Goal: Task Accomplishment & Management: Complete application form

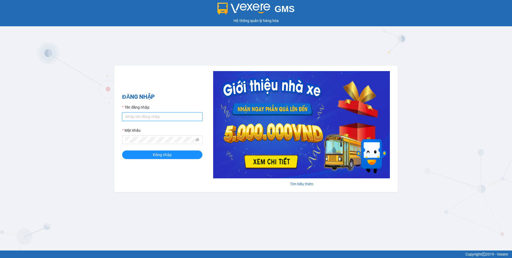
click at [141, 115] on input "Tên đăng nhập" at bounding box center [162, 116] width 80 height 9
type input "thanhvien.namhailimo"
click at [140, 134] on div "Mật khẩu" at bounding box center [162, 131] width 80 height 8
click at [122, 150] on button "Đăng nhập" at bounding box center [162, 154] width 80 height 9
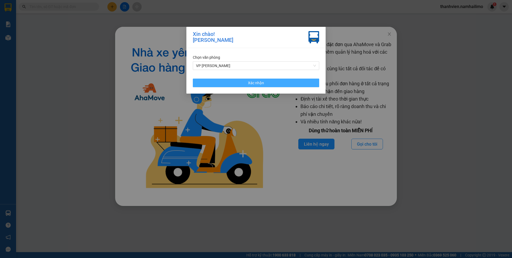
drag, startPoint x: 255, startPoint y: 83, endPoint x: 361, endPoint y: 228, distance: 179.8
click at [255, 83] on span "Xác nhận" at bounding box center [256, 83] width 16 height 6
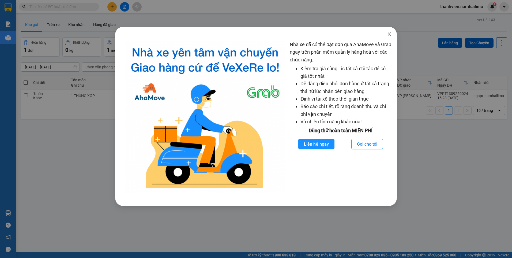
click at [390, 33] on icon "close" at bounding box center [389, 34] width 4 height 4
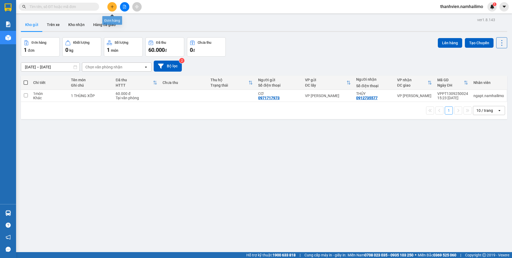
click at [111, 5] on button at bounding box center [111, 6] width 9 height 9
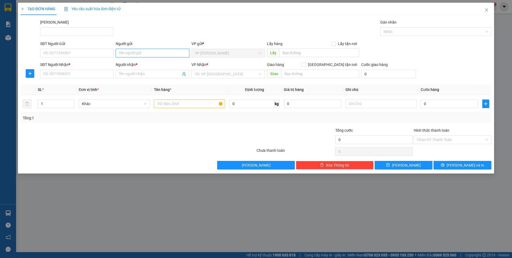
click at [126, 54] on input "Người gửi" at bounding box center [152, 53] width 73 height 9
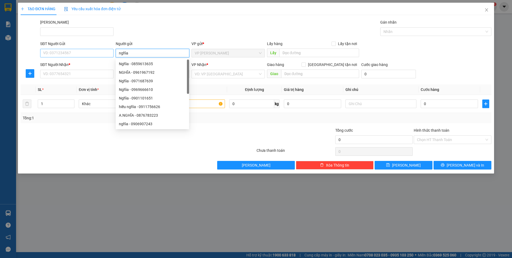
type input "nghĩa"
click at [77, 55] on input "SĐT Người Gửi" at bounding box center [76, 53] width 73 height 9
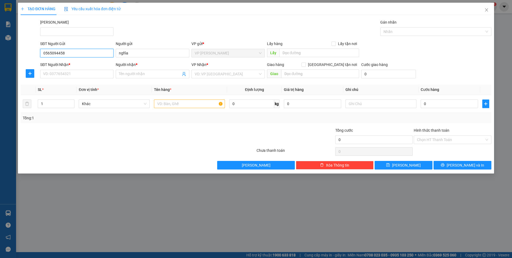
drag, startPoint x: 79, startPoint y: 54, endPoint x: 31, endPoint y: 55, distance: 48.5
click at [31, 55] on div "SĐT Người Gửi 0565094458 0565094458 Người gửi nghĩa VP gửi * VP Phan Thiết Lấy …" at bounding box center [256, 50] width 472 height 19
type input "0565094458"
click at [50, 73] on input "SĐT Người Nhận *" at bounding box center [76, 74] width 73 height 9
paste input "0565094458"
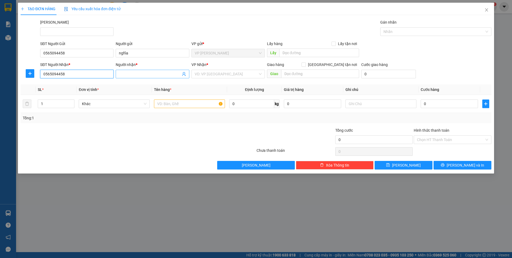
type input "0565094458"
click at [121, 74] on input "Người nhận *" at bounding box center [150, 74] width 62 height 6
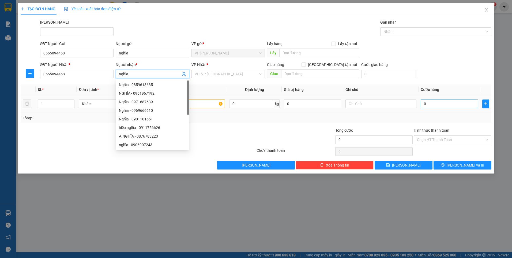
type input "nghĩa"
click at [433, 105] on input "0" at bounding box center [449, 103] width 57 height 9
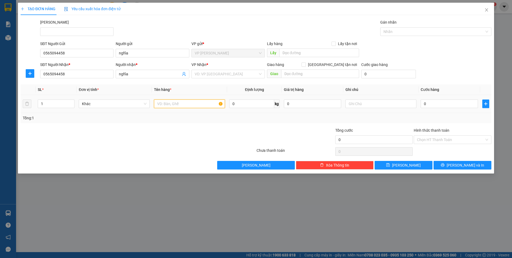
click at [168, 105] on input "text" at bounding box center [189, 103] width 71 height 9
type input "xe máy"
click at [363, 102] on input "text" at bounding box center [381, 103] width 71 height 9
type input "xe theo khách"
click at [425, 103] on input "0" at bounding box center [449, 103] width 57 height 9
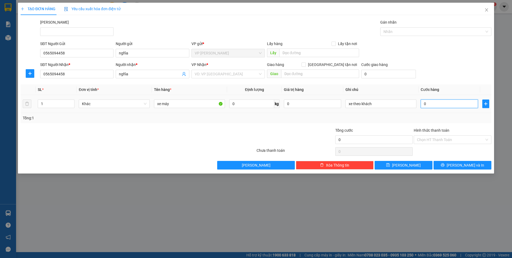
type input "3"
type input "30"
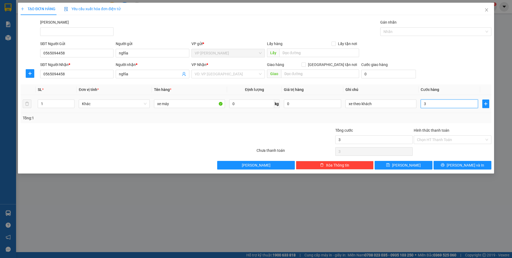
type input "30"
type input "300"
click at [437, 138] on input "Hình thức thanh toán" at bounding box center [451, 140] width 68 height 8
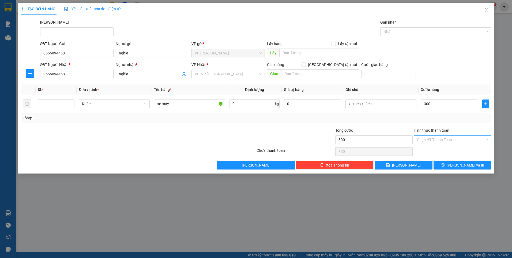
type input "300.000"
click at [438, 152] on div "Tại văn phòng" at bounding box center [452, 150] width 71 height 6
type input "0"
click at [439, 164] on button "Lưu và In" at bounding box center [463, 165] width 58 height 9
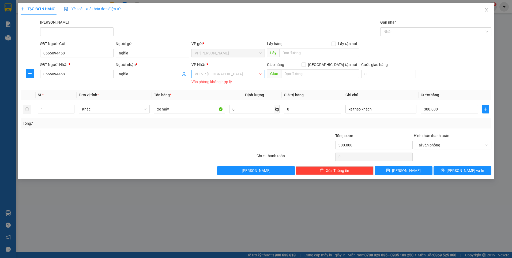
click at [195, 76] on input "search" at bounding box center [226, 74] width 63 height 8
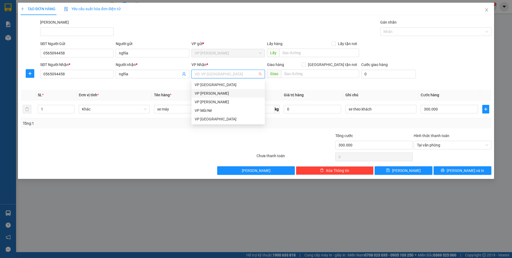
click at [199, 95] on div "VP Phạm Ngũ Lão" at bounding box center [228, 93] width 67 height 6
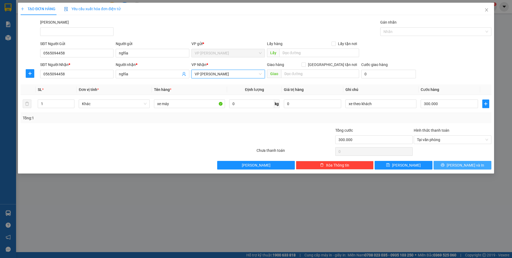
click at [447, 166] on button "Lưu và In" at bounding box center [463, 165] width 58 height 9
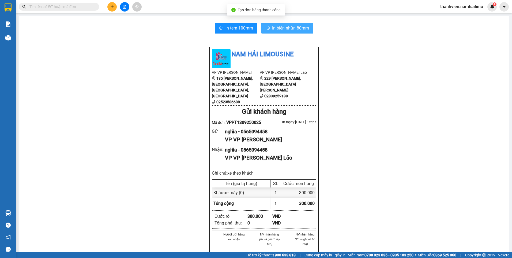
click at [285, 29] on span "In biên nhận 80mm" at bounding box center [290, 28] width 37 height 7
